Goal: Browse casually: Explore the website without a specific task or goal

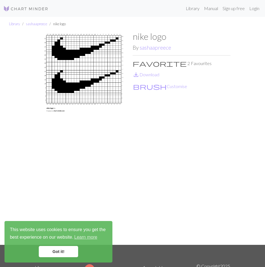
click at [77, 61] on img at bounding box center [84, 138] width 98 height 214
click at [69, 71] on img at bounding box center [84, 138] width 98 height 214
click at [67, 72] on img at bounding box center [84, 138] width 98 height 214
click at [63, 76] on img at bounding box center [84, 138] width 98 height 214
drag, startPoint x: 63, startPoint y: 76, endPoint x: 61, endPoint y: 113, distance: 36.6
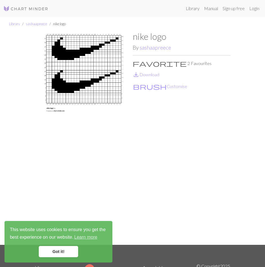
click at [61, 113] on img at bounding box center [84, 138] width 98 height 214
click at [61, 252] on link "Got it!" at bounding box center [58, 251] width 39 height 11
